Goal: Entertainment & Leisure: Consume media (video, audio)

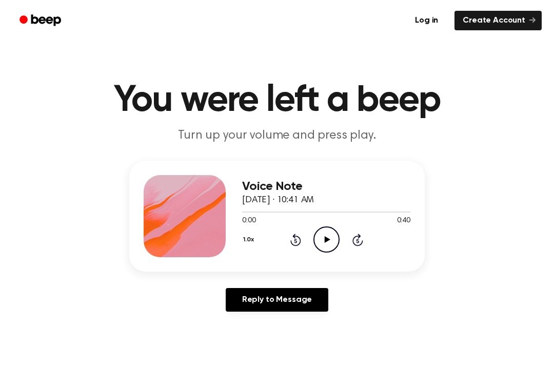
click at [328, 236] on icon "Play Audio" at bounding box center [326, 239] width 26 height 26
click at [329, 240] on icon "Pause Audio" at bounding box center [326, 239] width 26 height 26
click at [323, 224] on div "0:05 0:40" at bounding box center [326, 220] width 168 height 11
click at [325, 241] on icon at bounding box center [327, 239] width 6 height 7
click at [326, 239] on icon "Pause Audio" at bounding box center [326, 239] width 26 height 26
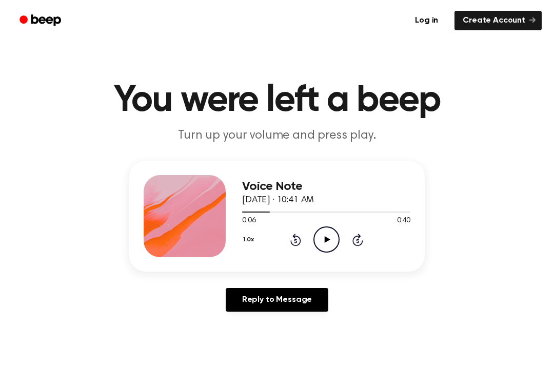
click at [295, 233] on icon "Rewind 5 seconds" at bounding box center [295, 239] width 11 height 13
click at [319, 231] on icon "Play Audio" at bounding box center [326, 239] width 26 height 26
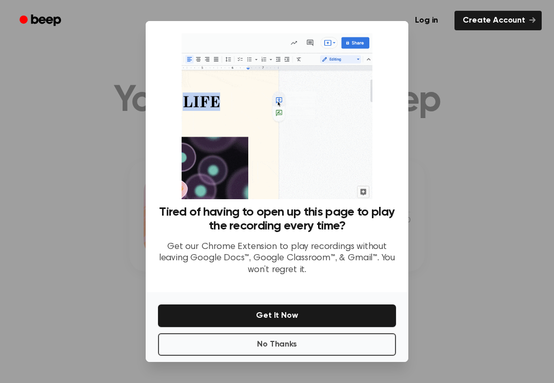
click at [347, 354] on button "No Thanks" at bounding box center [277, 344] width 238 height 23
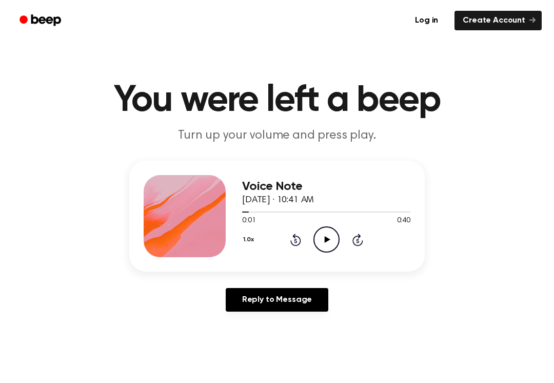
click at [331, 237] on icon "Play Audio" at bounding box center [326, 239] width 26 height 26
click at [327, 237] on icon at bounding box center [326, 239] width 5 height 7
click at [330, 239] on icon "Play Audio" at bounding box center [326, 239] width 26 height 26
click at [327, 235] on icon "Pause Audio" at bounding box center [326, 239] width 26 height 26
click at [330, 239] on icon "Play Audio" at bounding box center [326, 239] width 26 height 26
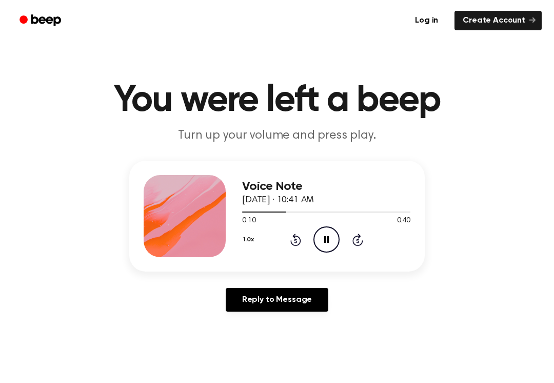
click at [320, 238] on icon "Pause Audio" at bounding box center [326, 239] width 26 height 26
click at [337, 248] on icon "Play Audio" at bounding box center [326, 239] width 26 height 26
click at [332, 234] on icon "Pause Audio" at bounding box center [326, 239] width 26 height 26
click at [330, 236] on icon "Play Audio" at bounding box center [326, 239] width 26 height 26
click at [333, 236] on icon "Pause Audio" at bounding box center [326, 239] width 26 height 26
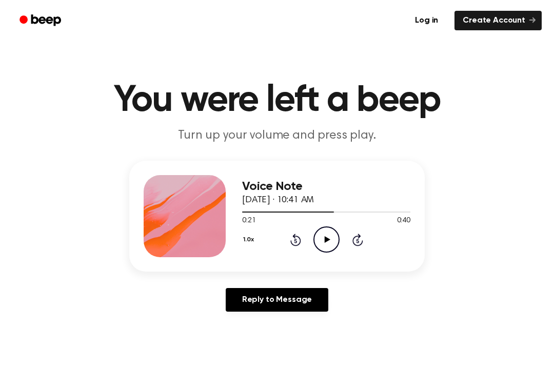
click at [298, 246] on icon at bounding box center [295, 239] width 11 height 12
click at [299, 247] on div "1.0x Rewind 5 seconds Play Audio Skip 5 seconds" at bounding box center [326, 239] width 168 height 26
click at [299, 235] on icon "Rewind 5 seconds" at bounding box center [295, 239] width 11 height 13
click at [300, 236] on icon "Rewind 5 seconds" at bounding box center [295, 239] width 11 height 13
click at [301, 240] on icon at bounding box center [295, 239] width 11 height 12
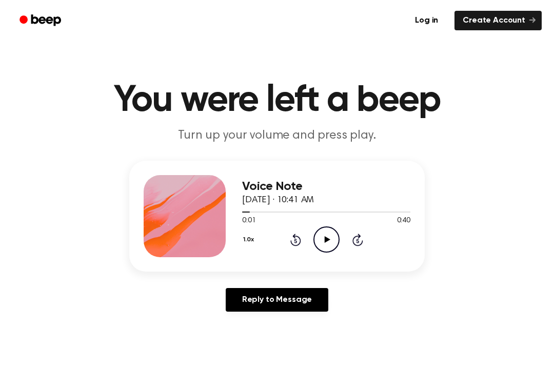
click at [298, 245] on icon at bounding box center [295, 239] width 11 height 12
click at [299, 235] on icon "Rewind 5 seconds" at bounding box center [295, 239] width 11 height 13
click at [332, 237] on icon "Play Audio" at bounding box center [326, 239] width 26 height 26
click at [352, 242] on icon "Skip 5 seconds" at bounding box center [357, 239] width 11 height 13
click at [329, 236] on icon "Pause Audio" at bounding box center [326, 239] width 26 height 26
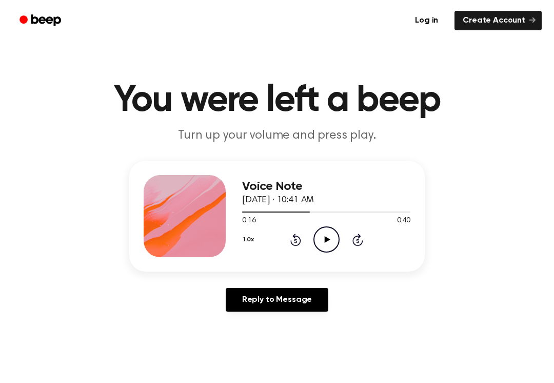
click at [286, 252] on div "1.0x Rewind 5 seconds Play Audio Skip 5 seconds" at bounding box center [326, 239] width 168 height 26
click at [298, 245] on icon at bounding box center [295, 239] width 11 height 12
click at [299, 246] on div "1.0x Rewind 5 seconds Play Audio Skip 5 seconds" at bounding box center [326, 239] width 168 height 26
click at [322, 239] on icon "Play Audio" at bounding box center [326, 239] width 26 height 26
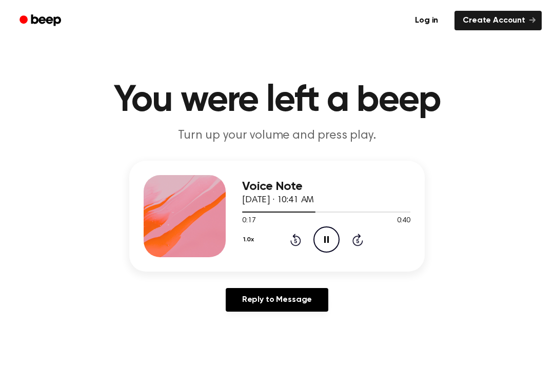
click at [329, 235] on icon "Pause Audio" at bounding box center [326, 239] width 26 height 26
click at [331, 245] on icon "Play Audio" at bounding box center [326, 239] width 26 height 26
click at [326, 235] on icon "Pause Audio" at bounding box center [326, 239] width 26 height 26
click at [330, 234] on icon "Play Audio" at bounding box center [326, 239] width 26 height 26
click at [300, 239] on icon at bounding box center [295, 239] width 11 height 12
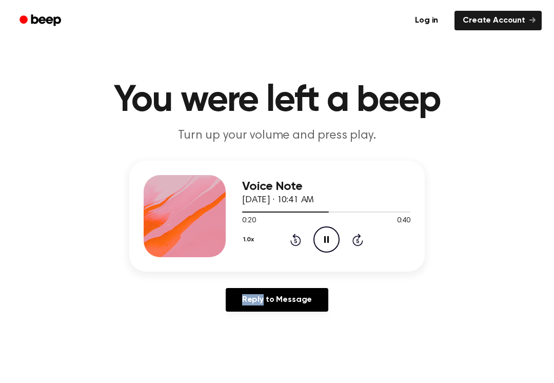
click at [301, 241] on div "1.0x Rewind 5 seconds Pause Audio Skip 5 seconds" at bounding box center [326, 239] width 168 height 26
click at [297, 238] on icon "Rewind 5 seconds" at bounding box center [295, 239] width 11 height 13
click at [297, 236] on icon at bounding box center [295, 239] width 11 height 12
click at [299, 235] on icon "Rewind 5 seconds" at bounding box center [295, 239] width 11 height 13
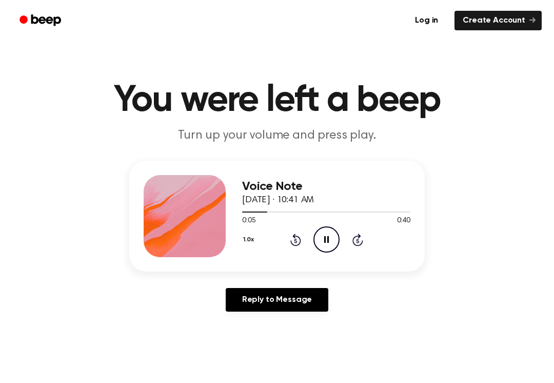
click at [298, 238] on icon at bounding box center [295, 239] width 11 height 12
click at [299, 236] on icon "Rewind 5 seconds" at bounding box center [295, 239] width 11 height 13
click at [300, 241] on icon at bounding box center [295, 239] width 11 height 12
click at [332, 237] on icon "Pause Audio" at bounding box center [326, 239] width 26 height 26
click at [332, 243] on icon "Play Audio" at bounding box center [326, 239] width 26 height 26
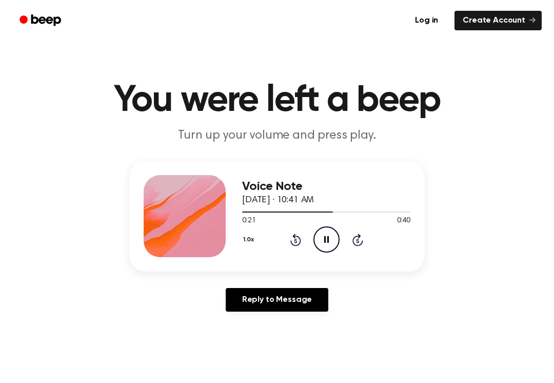
click at [334, 235] on icon "Pause Audio" at bounding box center [326, 239] width 26 height 26
click at [326, 242] on icon "Play Audio" at bounding box center [326, 239] width 26 height 26
click at [324, 230] on icon "Pause Audio" at bounding box center [326, 239] width 26 height 26
click at [290, 243] on icon "Rewind 5 seconds" at bounding box center [295, 239] width 11 height 13
click at [299, 243] on icon at bounding box center [295, 239] width 11 height 12
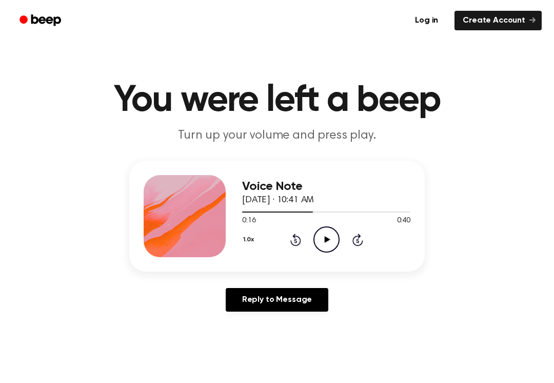
click at [331, 237] on icon "Play Audio" at bounding box center [326, 239] width 26 height 26
click at [327, 235] on icon "Pause Audio" at bounding box center [326, 239] width 26 height 26
click at [324, 241] on icon "Play Audio" at bounding box center [326, 239] width 26 height 26
click at [323, 242] on icon "Pause Audio" at bounding box center [326, 239] width 26 height 26
click at [332, 235] on icon "Play Audio" at bounding box center [326, 239] width 26 height 26
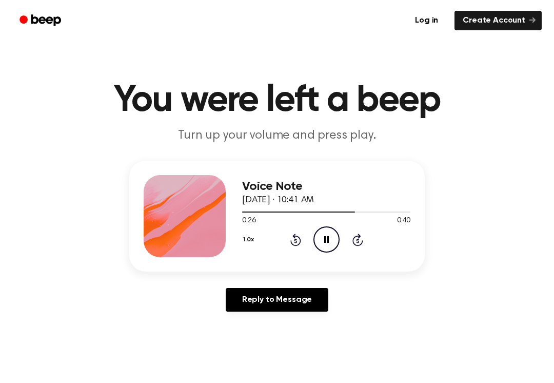
click at [327, 236] on icon at bounding box center [326, 239] width 5 height 7
click at [322, 234] on icon "Play Audio" at bounding box center [326, 239] width 26 height 26
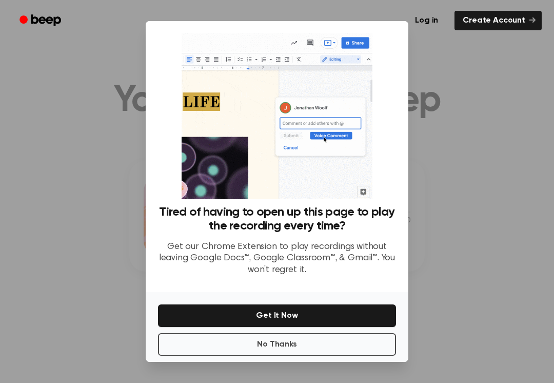
click at [350, 349] on button "No Thanks" at bounding box center [277, 344] width 238 height 23
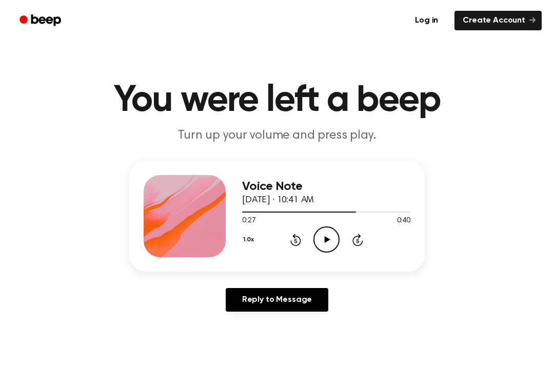
click at [321, 235] on icon "Play Audio" at bounding box center [326, 239] width 26 height 26
click at [330, 239] on icon "Pause Audio" at bounding box center [326, 239] width 26 height 26
click at [332, 235] on icon "Play Audio" at bounding box center [326, 239] width 26 height 26
